Goal: Transaction & Acquisition: Obtain resource

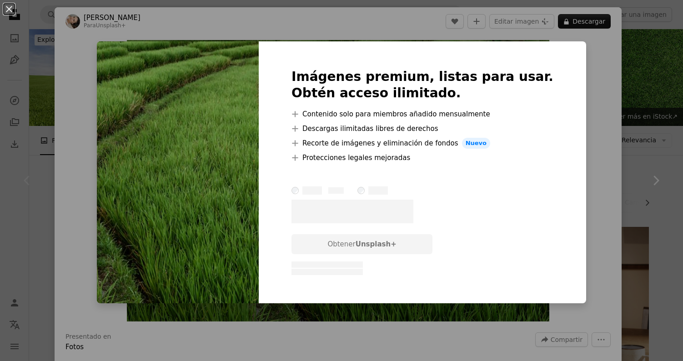
scroll to position [84, 0]
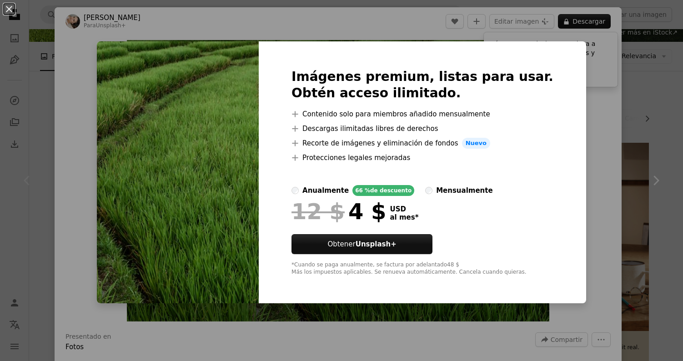
click at [597, 172] on div "An X shape Imágenes premium, listas para usar. Obtén acceso ilimitado. A plus s…" at bounding box center [341, 180] width 683 height 361
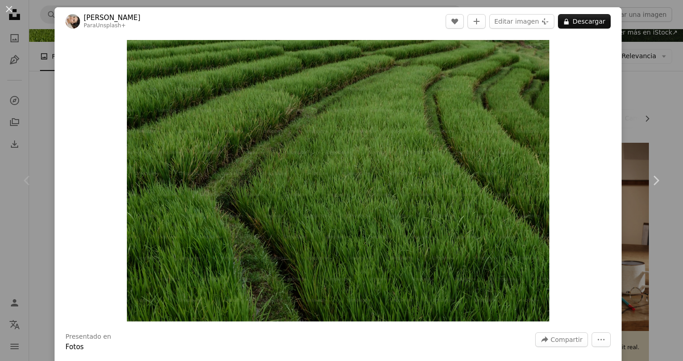
click at [637, 80] on div "An X shape Chevron left Chevron right [PERSON_NAME] Para Unsplash+ A heart A pl…" at bounding box center [341, 180] width 683 height 361
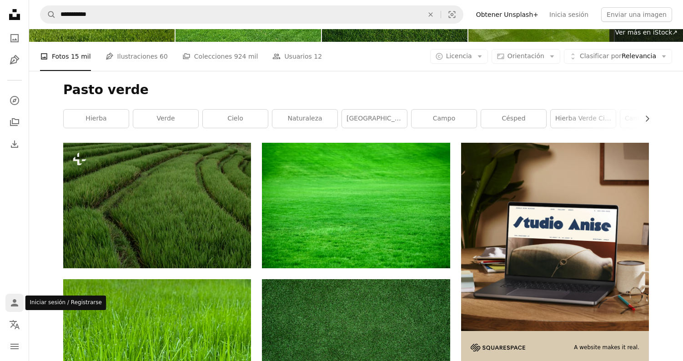
click at [15, 301] on icon "Iniciar sesión / Registrarse" at bounding box center [14, 302] width 7 height 7
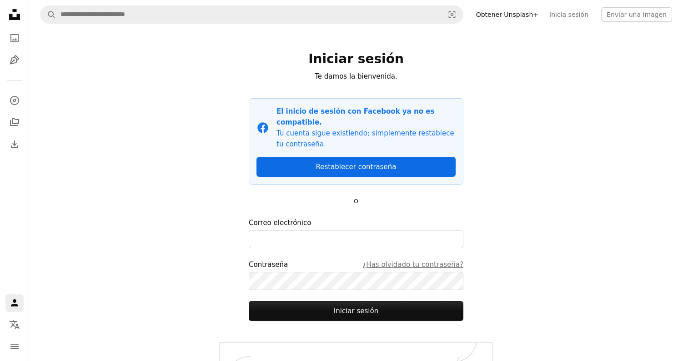
click at [344, 157] on link "Restablecer contraseña" at bounding box center [356, 167] width 199 height 20
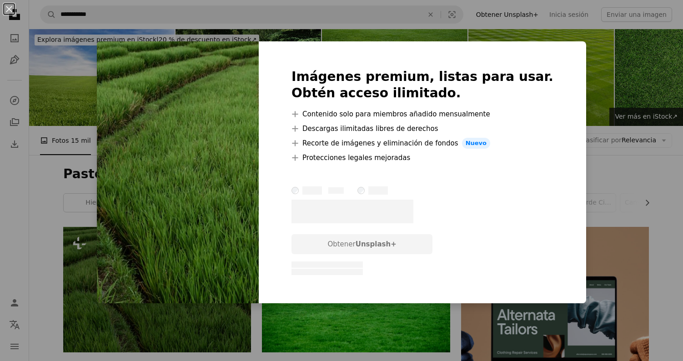
scroll to position [190, 0]
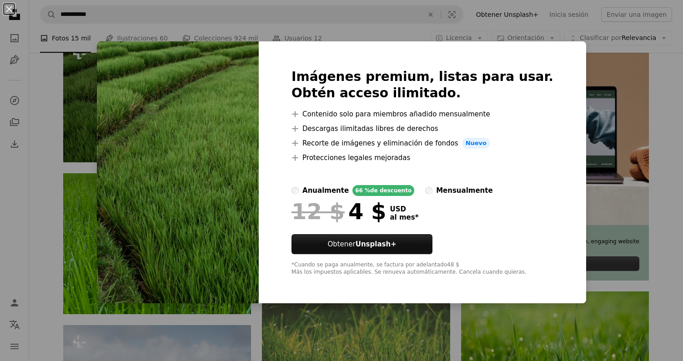
click at [646, 175] on div "An X shape Imágenes premium, listas para usar. Obtén acceso ilimitado. A plus s…" at bounding box center [341, 180] width 683 height 361
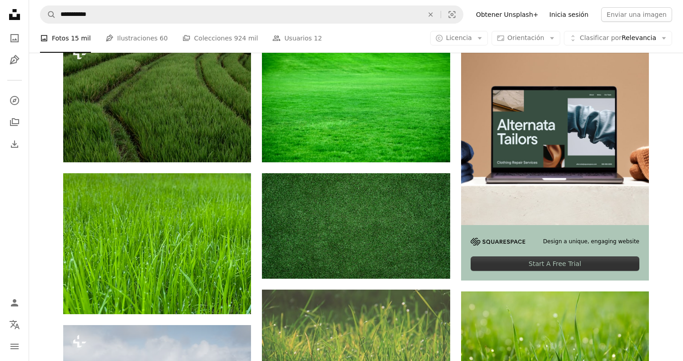
click at [579, 17] on link "Inicia sesión" at bounding box center [569, 14] width 50 height 15
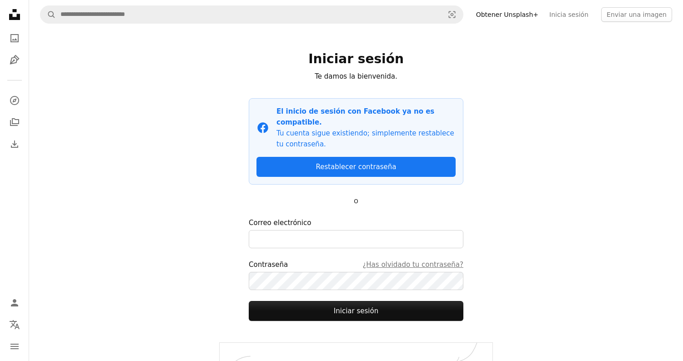
click at [389, 168] on div "Facebook icon El inicio de sesión con Facebook ya no es compatible. Tu cuenta s…" at bounding box center [356, 141] width 215 height 86
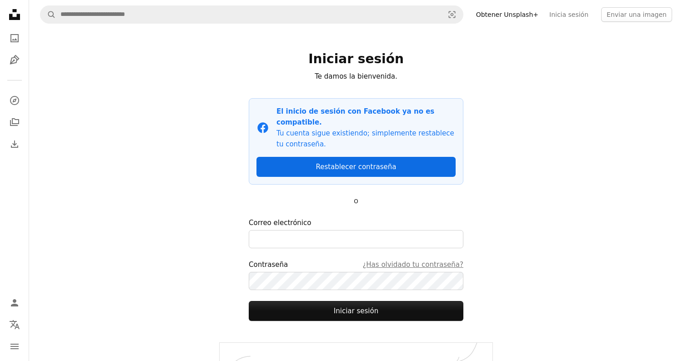
click at [394, 157] on link "Restablecer contraseña" at bounding box center [356, 167] width 199 height 20
